Goal: Information Seeking & Learning: Learn about a topic

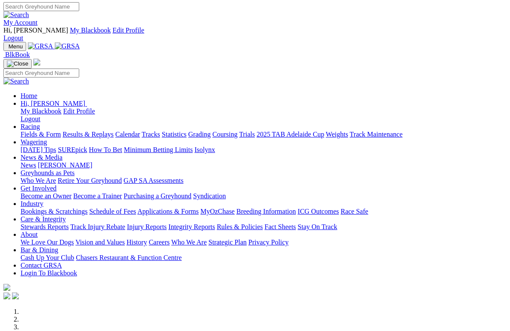
scroll to position [1, 0]
click at [62, 154] on link "News & Media" at bounding box center [42, 157] width 42 height 7
click at [36, 161] on link "News" at bounding box center [28, 164] width 15 height 7
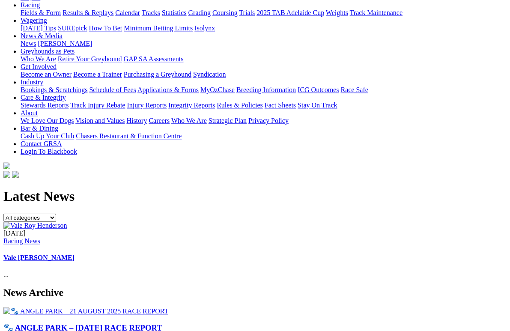
scroll to position [151, 0]
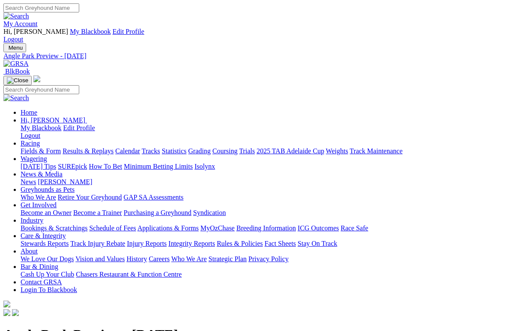
click at [36, 178] on link "News" at bounding box center [28, 181] width 15 height 7
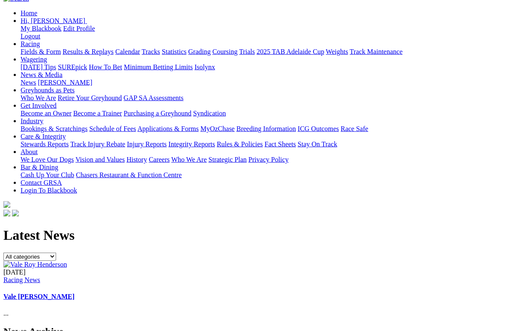
scroll to position [100, 0]
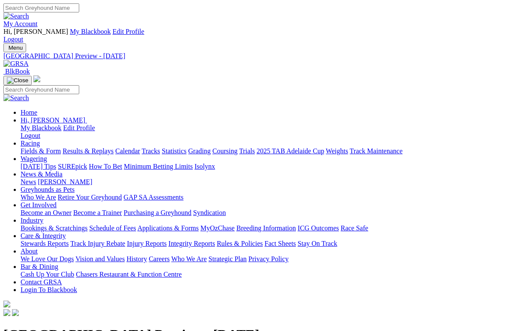
click at [36, 178] on link "News" at bounding box center [28, 181] width 15 height 7
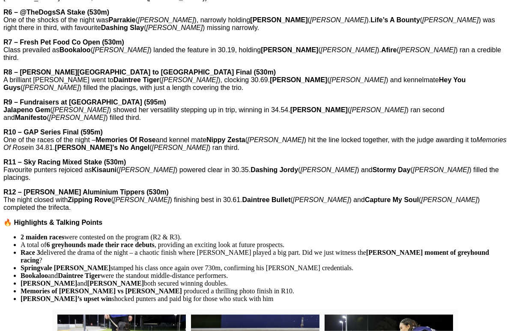
scroll to position [547, 0]
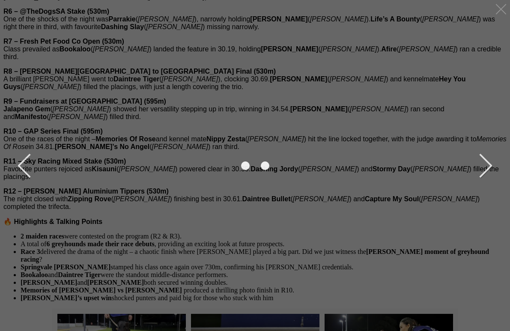
scroll to position [548, 0]
click at [404, 330] on div at bounding box center [255, 180] width 484 height 345
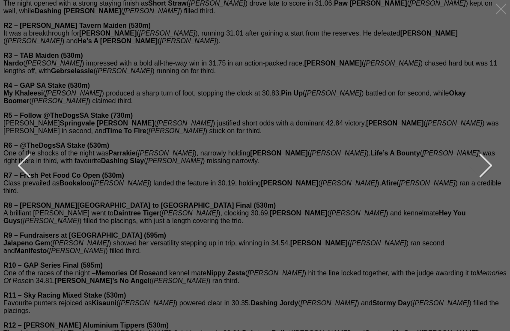
scroll to position [406, 0]
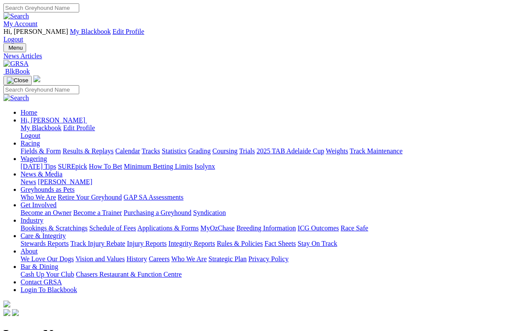
scroll to position [2, 0]
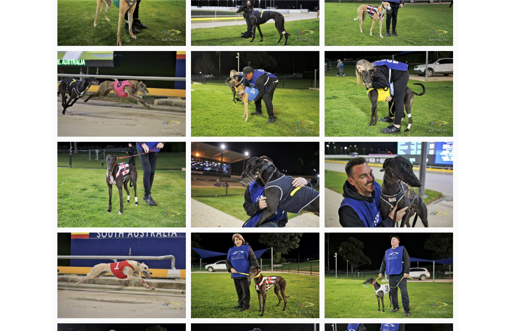
scroll to position [1104, 0]
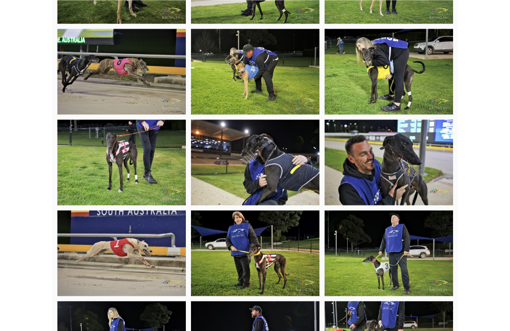
click at [251, 210] on img at bounding box center [255, 253] width 128 height 86
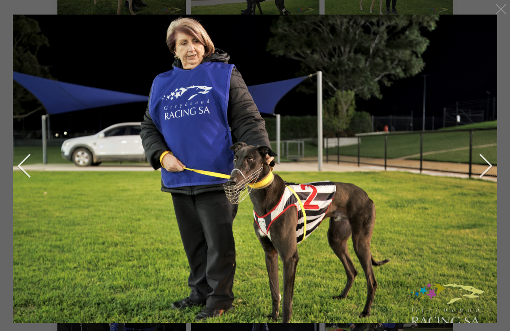
click at [477, 181] on button "next" at bounding box center [479, 165] width 26 height 43
click at [483, 183] on button "next" at bounding box center [479, 165] width 26 height 43
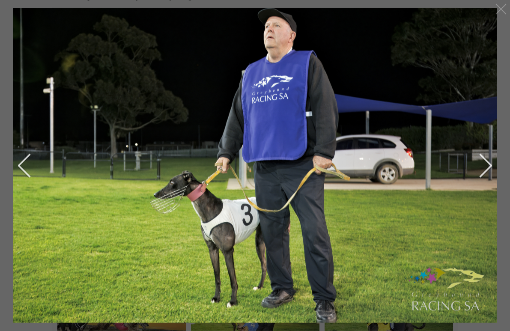
scroll to position [845, 0]
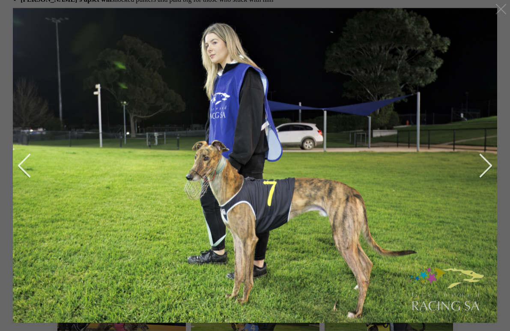
click at [487, 166] on button "next" at bounding box center [479, 165] width 26 height 43
click at [483, 170] on button "next" at bounding box center [479, 165] width 26 height 43
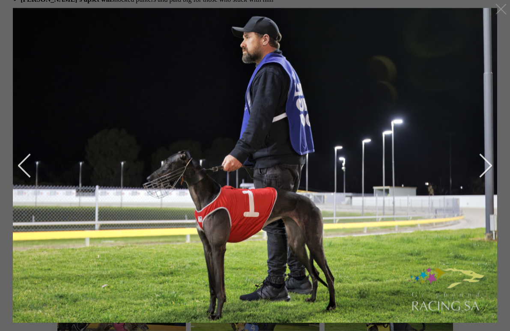
click at [487, 166] on button "next" at bounding box center [479, 165] width 26 height 43
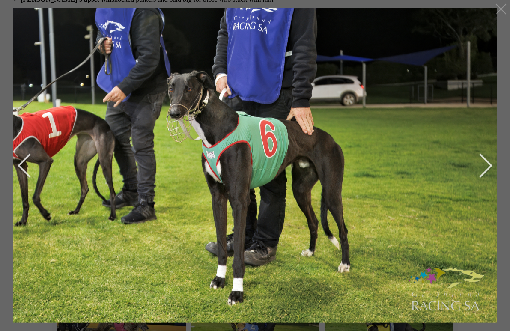
click at [488, 170] on button "next" at bounding box center [479, 165] width 26 height 43
click at [483, 166] on button "next" at bounding box center [479, 165] width 26 height 43
click at [488, 166] on img at bounding box center [255, 164] width 496 height 331
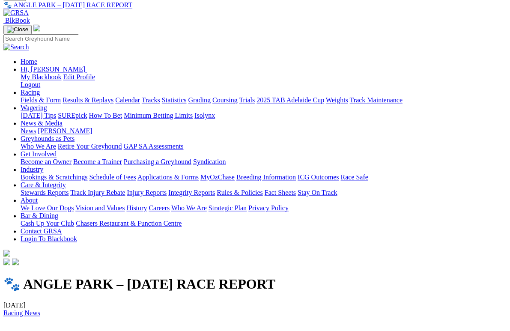
scroll to position [50, 0]
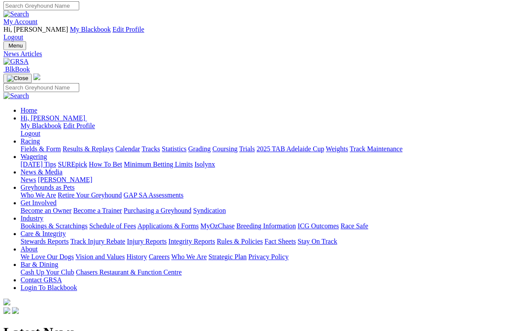
scroll to position [2, 0]
click at [92, 176] on link "[PERSON_NAME]" at bounding box center [65, 179] width 54 height 7
